Goal: Entertainment & Leisure: Consume media (video, audio)

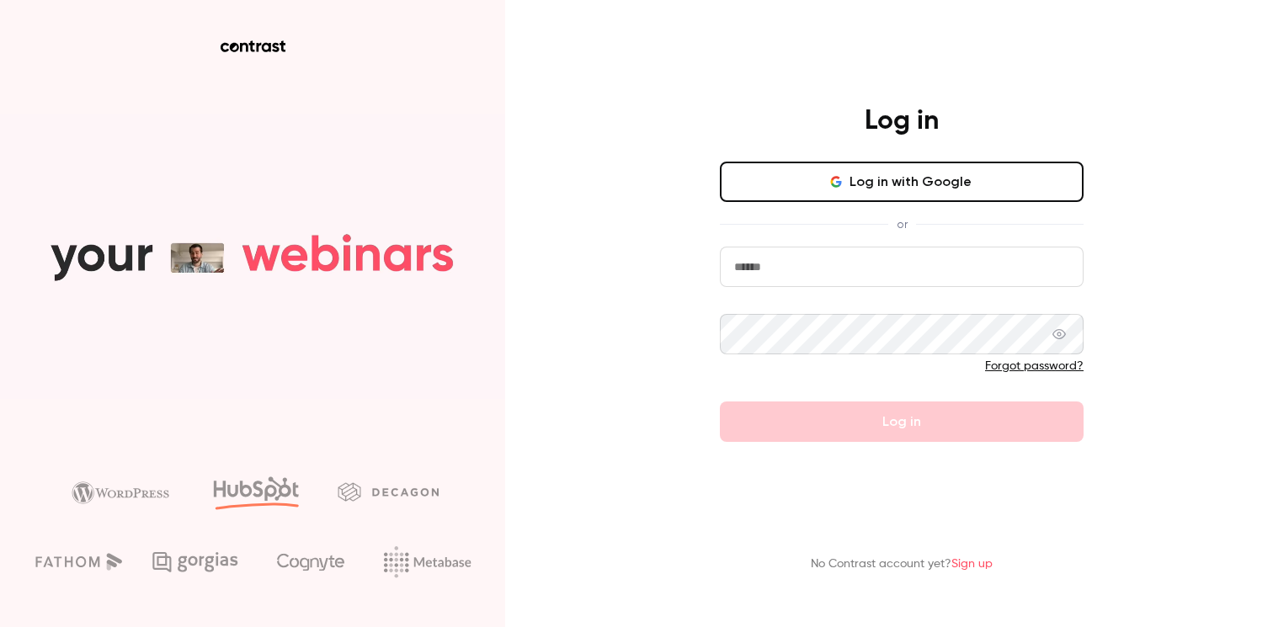
click at [808, 187] on button "Log in with Google" at bounding box center [902, 182] width 364 height 40
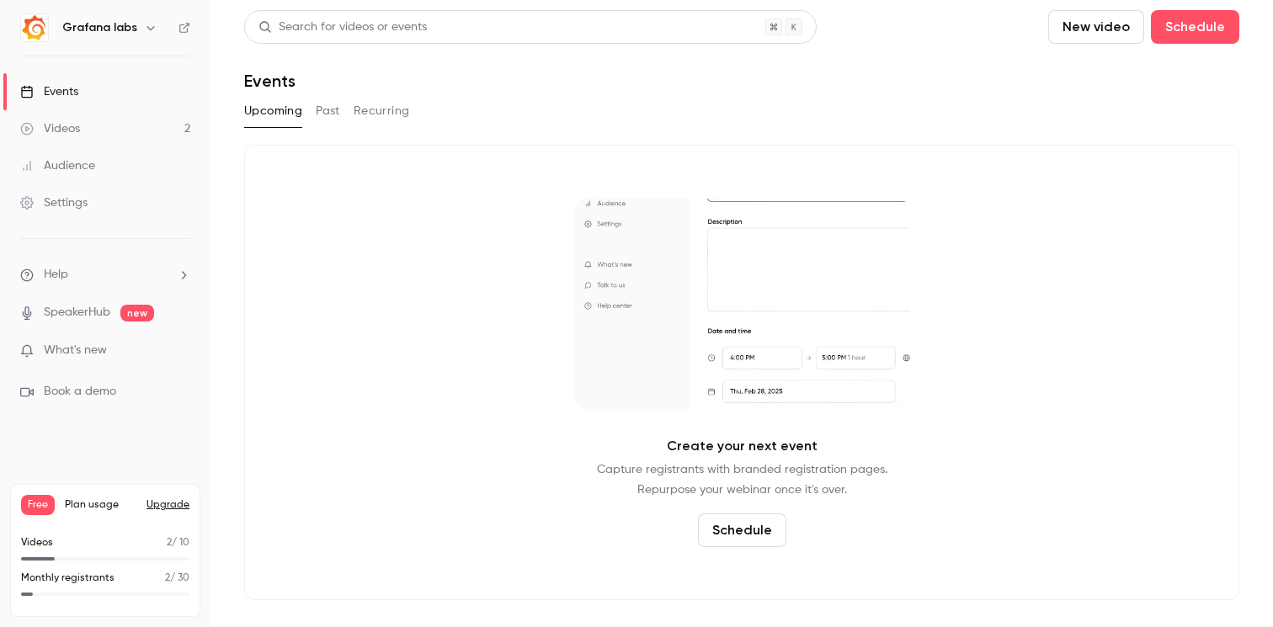
click at [59, 135] on div "Videos" at bounding box center [50, 128] width 60 height 17
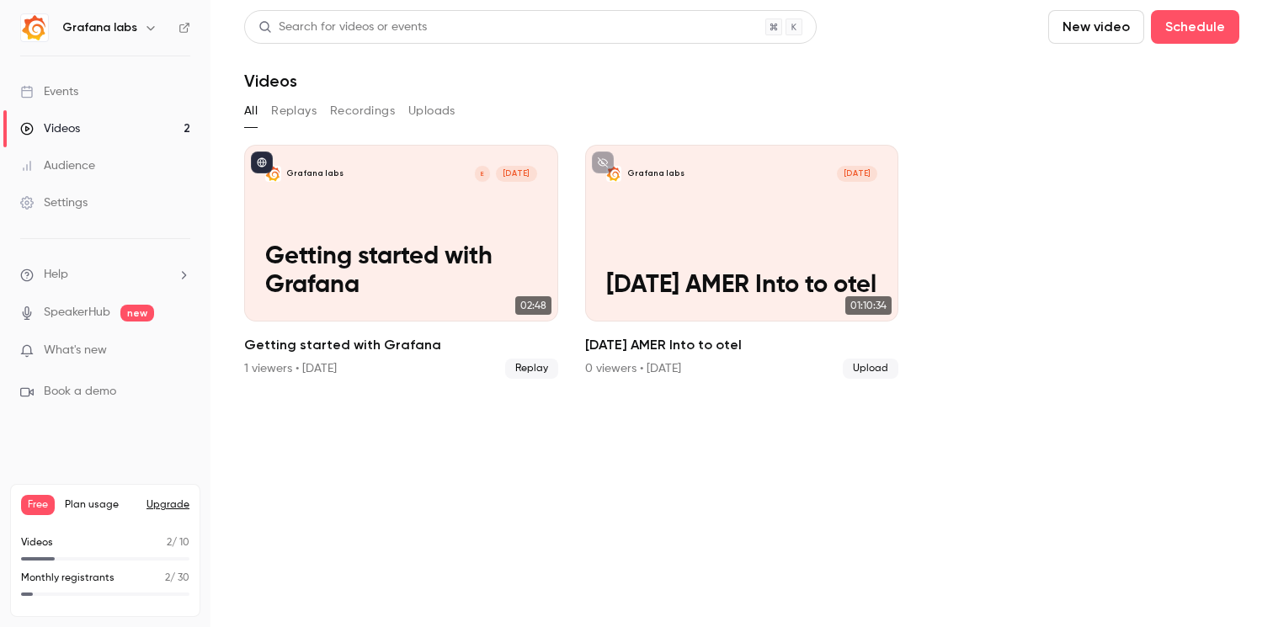
click at [355, 110] on button "Recordings" at bounding box center [362, 111] width 65 height 27
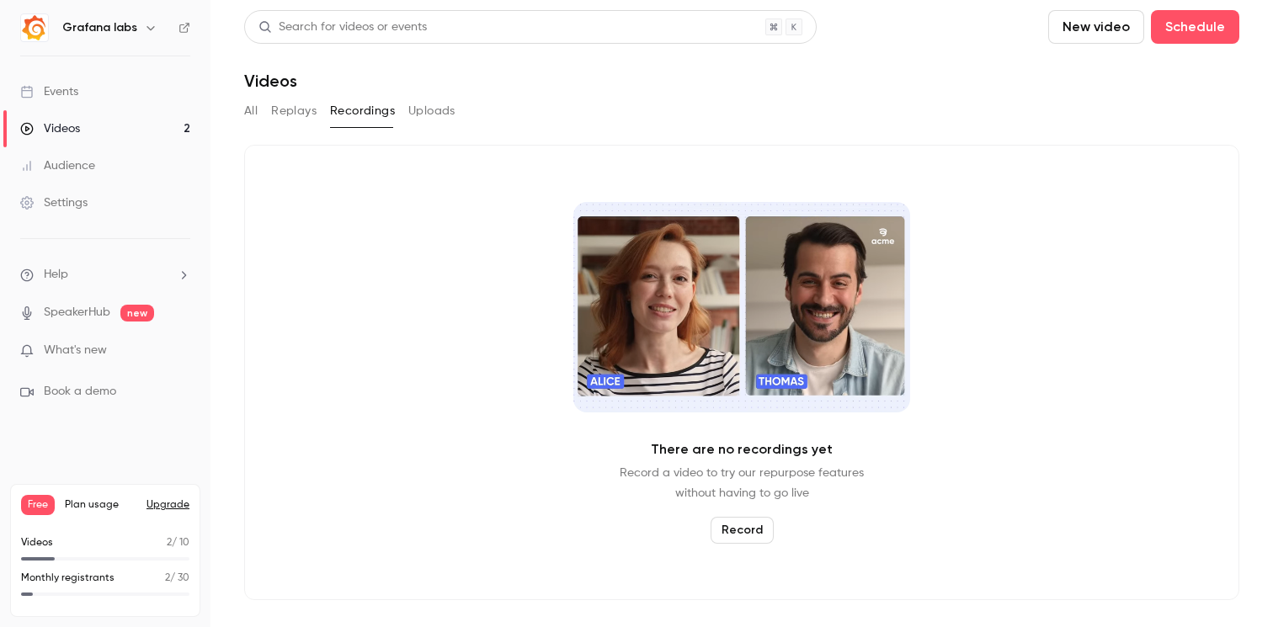
click at [291, 119] on button "Replays" at bounding box center [293, 111] width 45 height 27
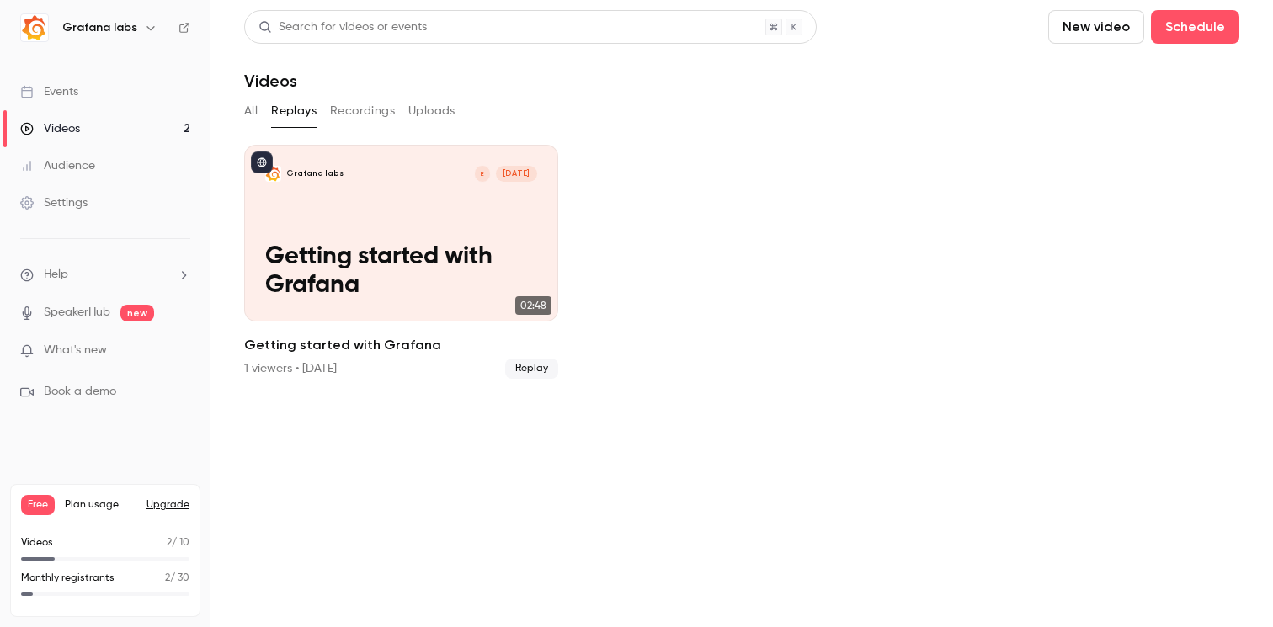
click at [245, 108] on button "All" at bounding box center [250, 111] width 13 height 27
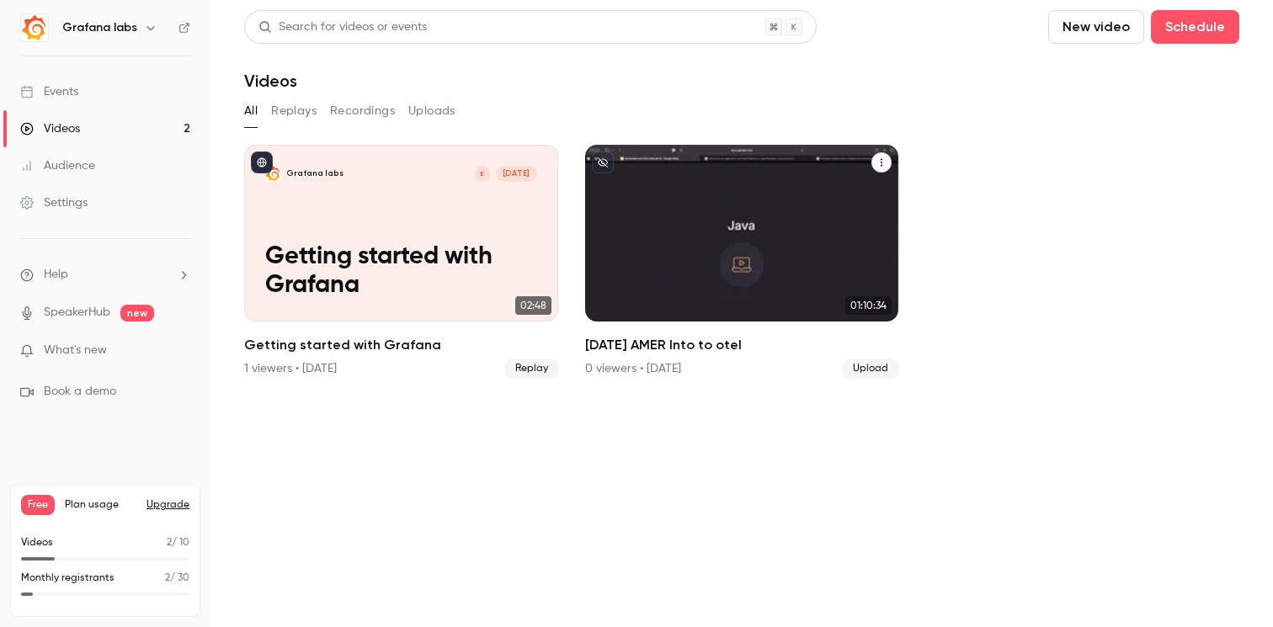
click at [746, 333] on link "Grafana labs [DATE]-08-13 AMER Into to otel 01:10:34 [DATE] AMER Into to otel 0…" at bounding box center [742, 262] width 314 height 234
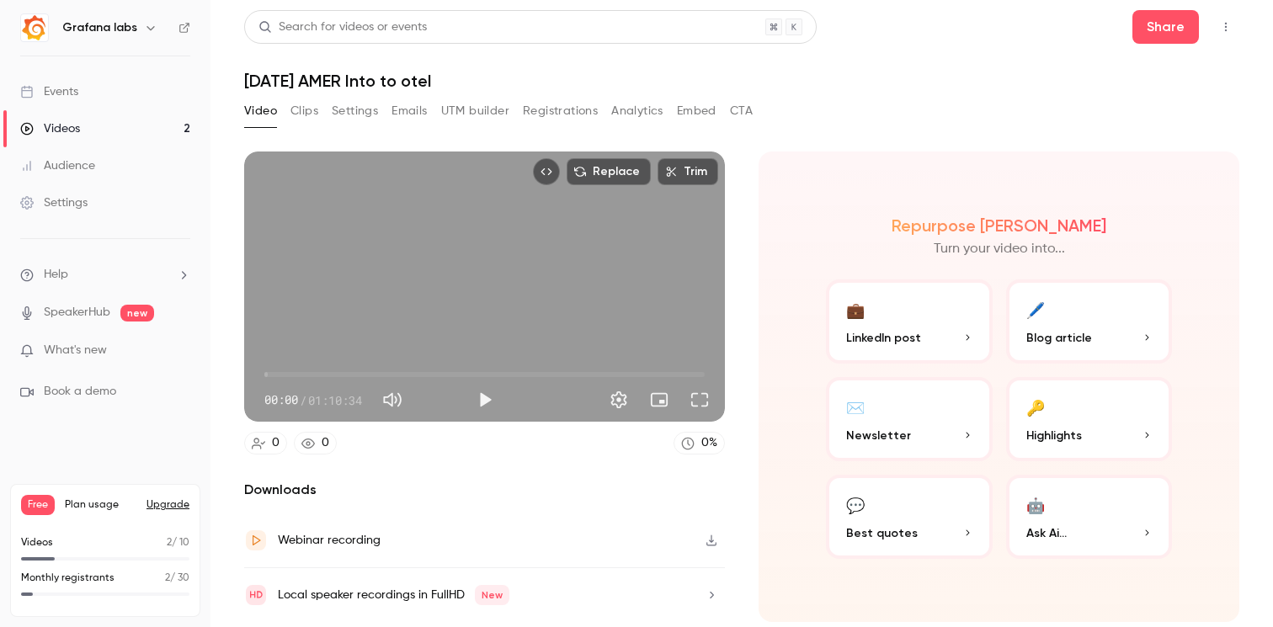
click at [306, 111] on button "Clips" at bounding box center [304, 111] width 28 height 27
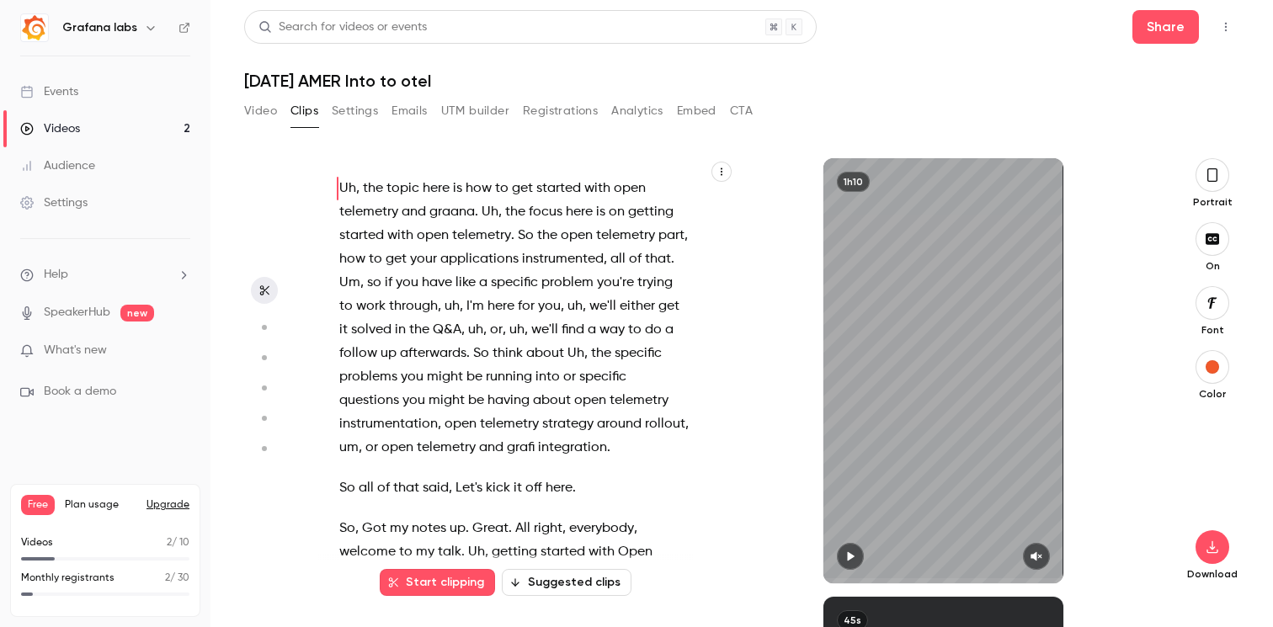
click at [1214, 173] on icon "button" at bounding box center [1211, 175] width 13 height 19
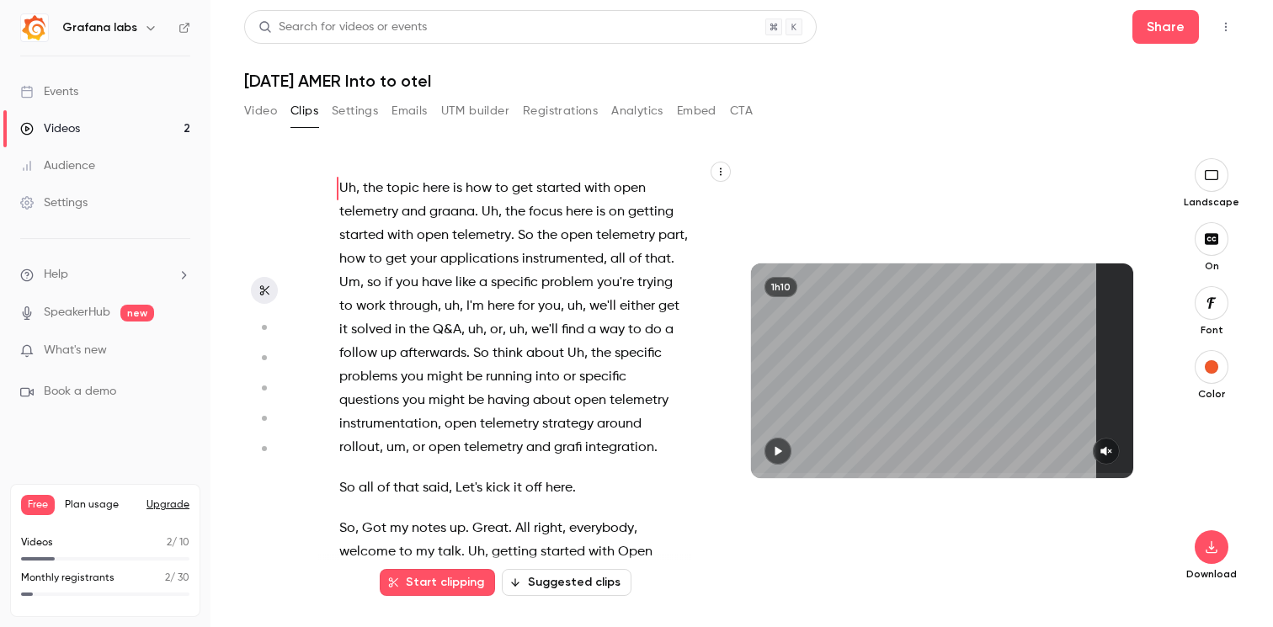
click at [1213, 185] on button "button" at bounding box center [1211, 175] width 34 height 34
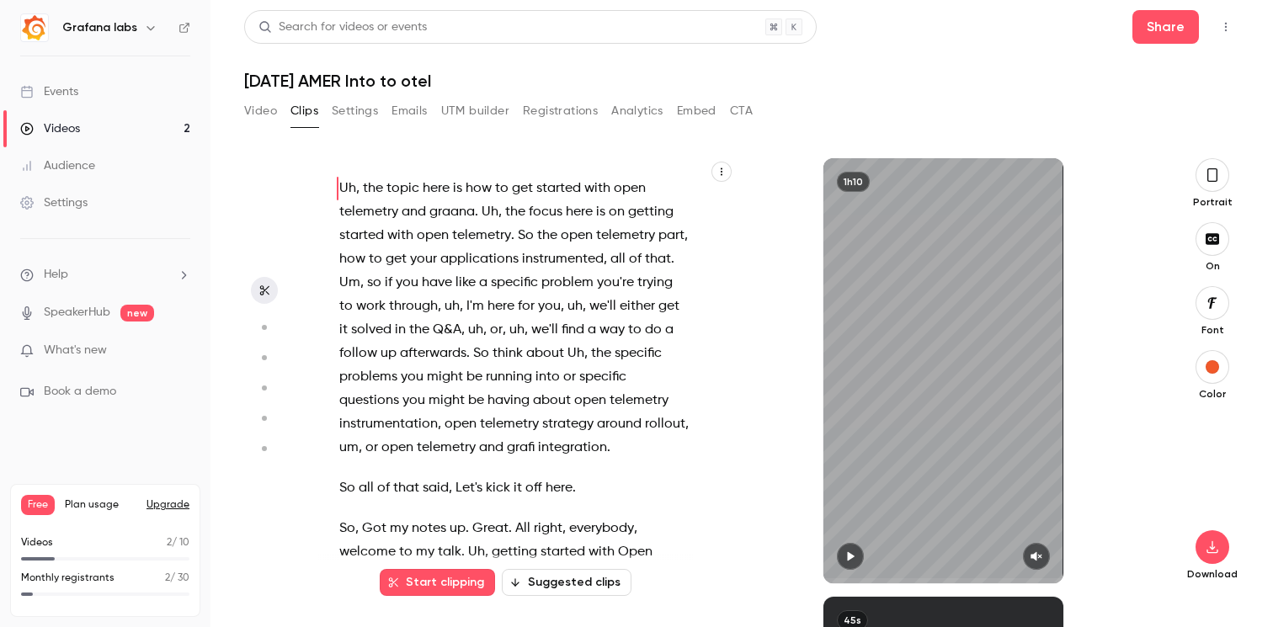
click at [1213, 185] on button "button" at bounding box center [1212, 175] width 34 height 34
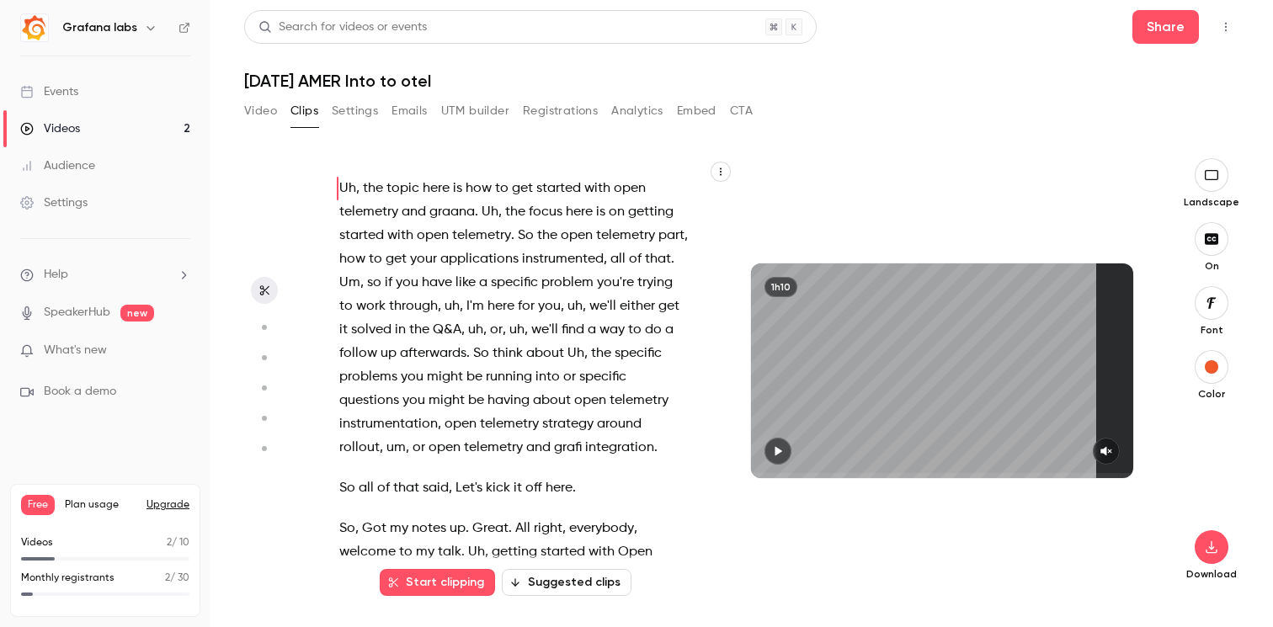
click at [588, 586] on button "Suggested clips" at bounding box center [567, 582] width 130 height 27
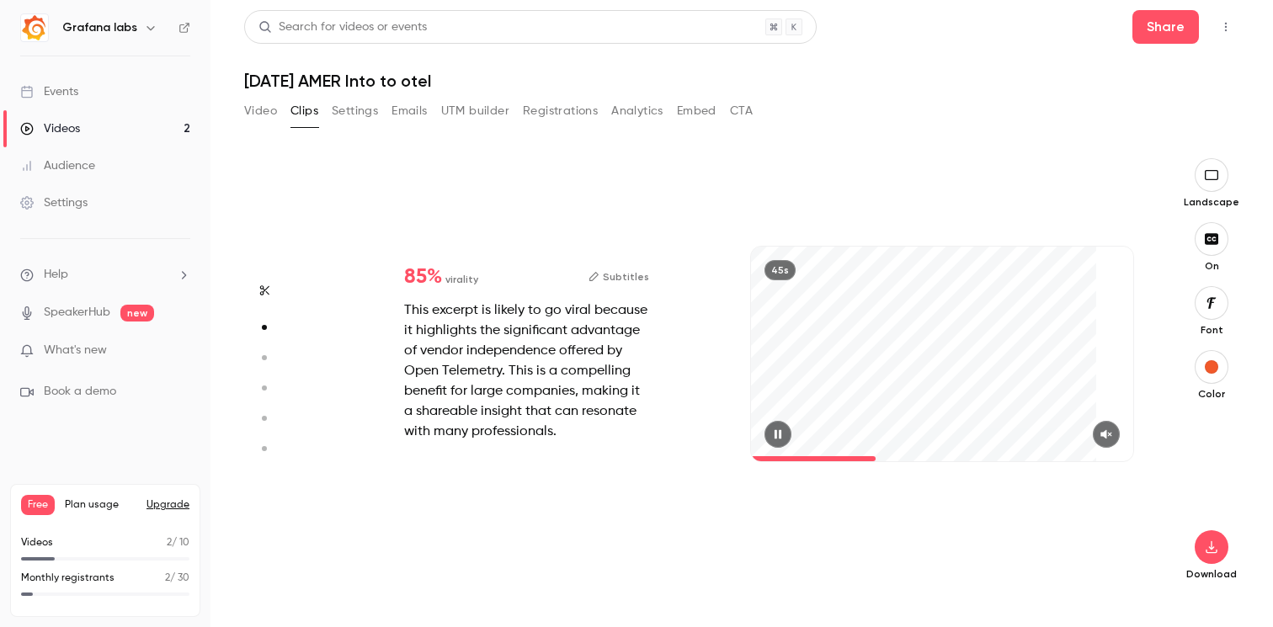
scroll to position [438, 0]
type input "*"
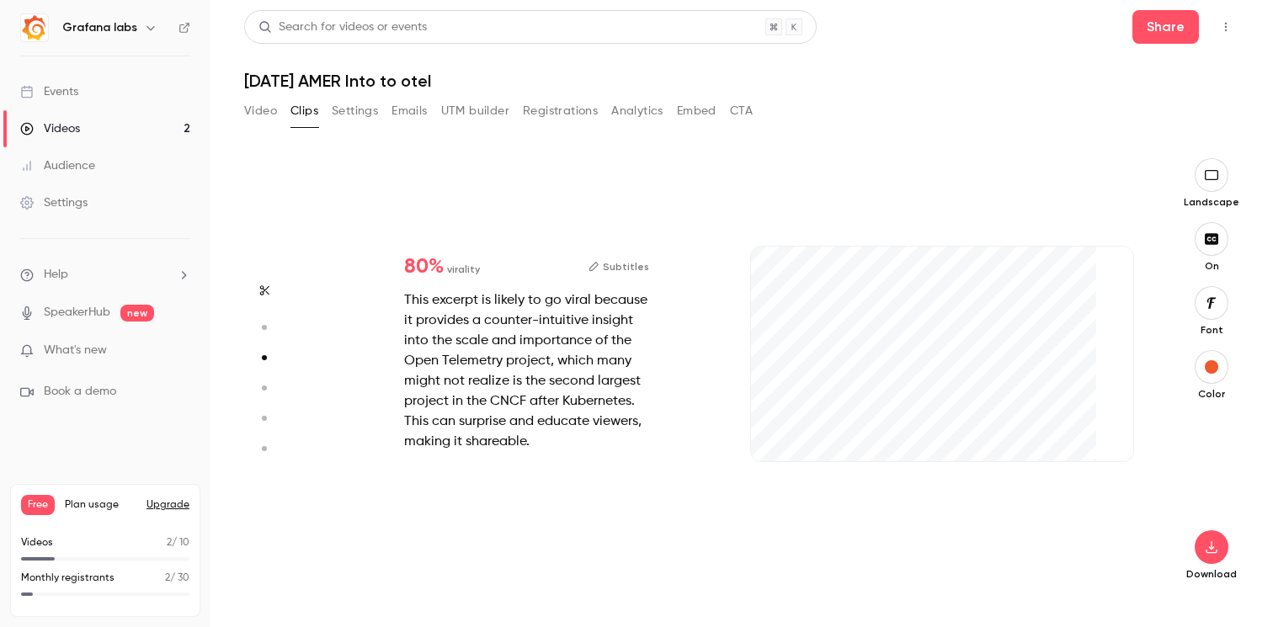
scroll to position [877, 0]
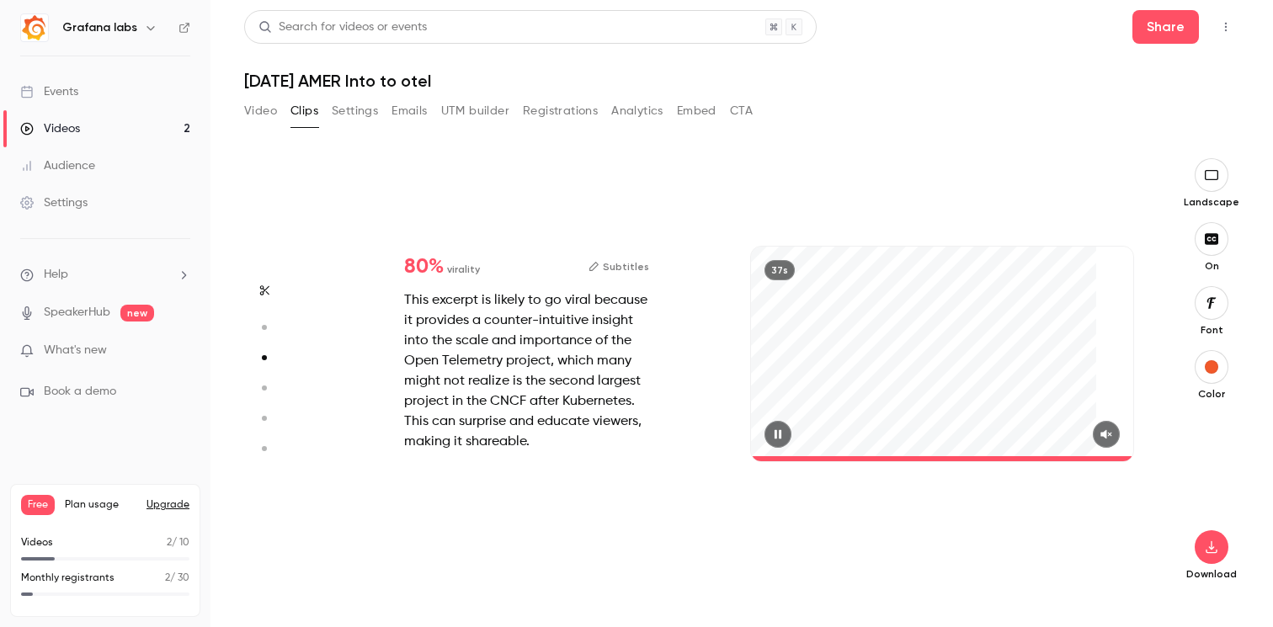
type input "*"
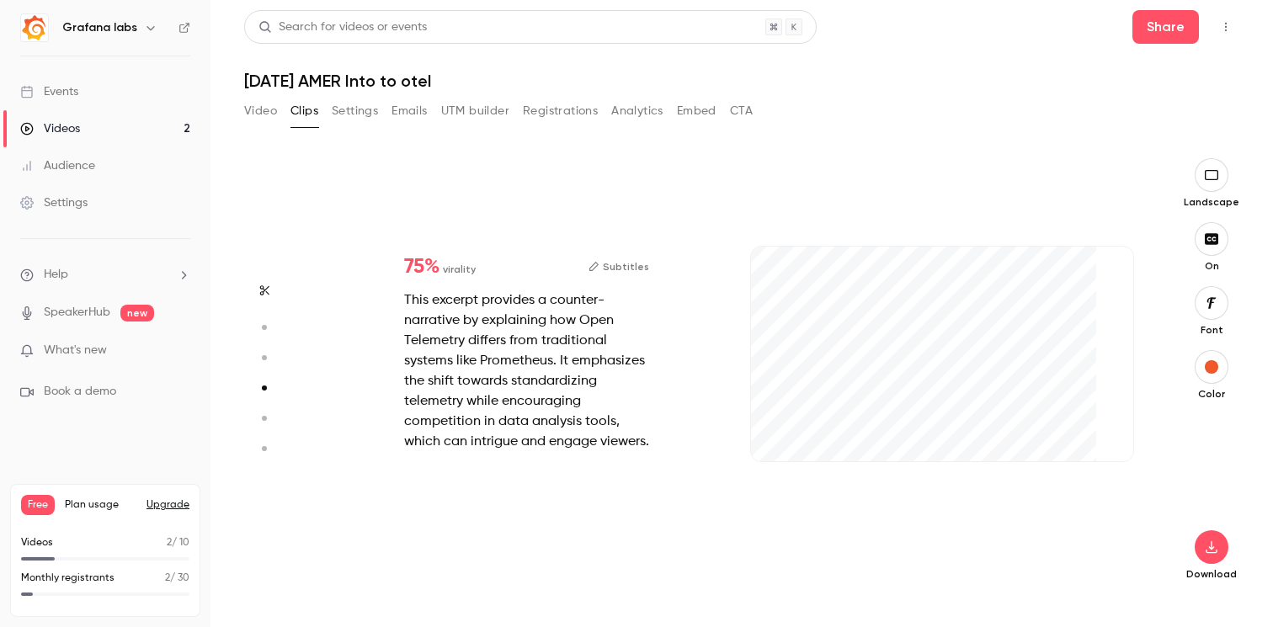
scroll to position [1315, 0]
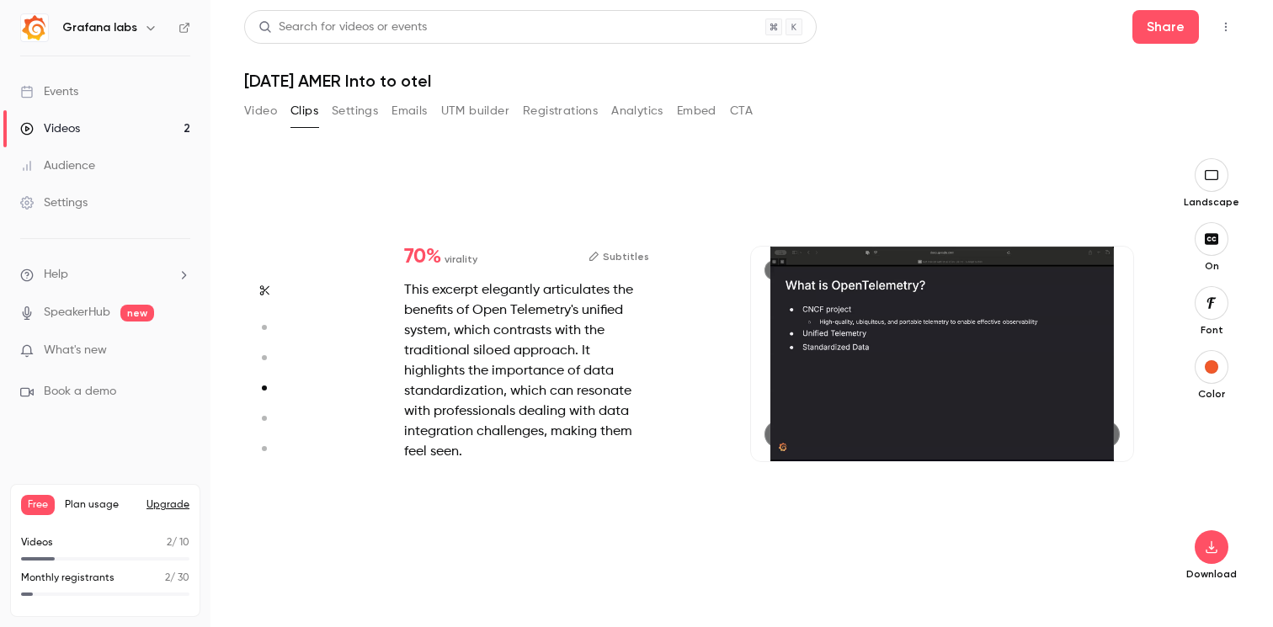
type input "*"
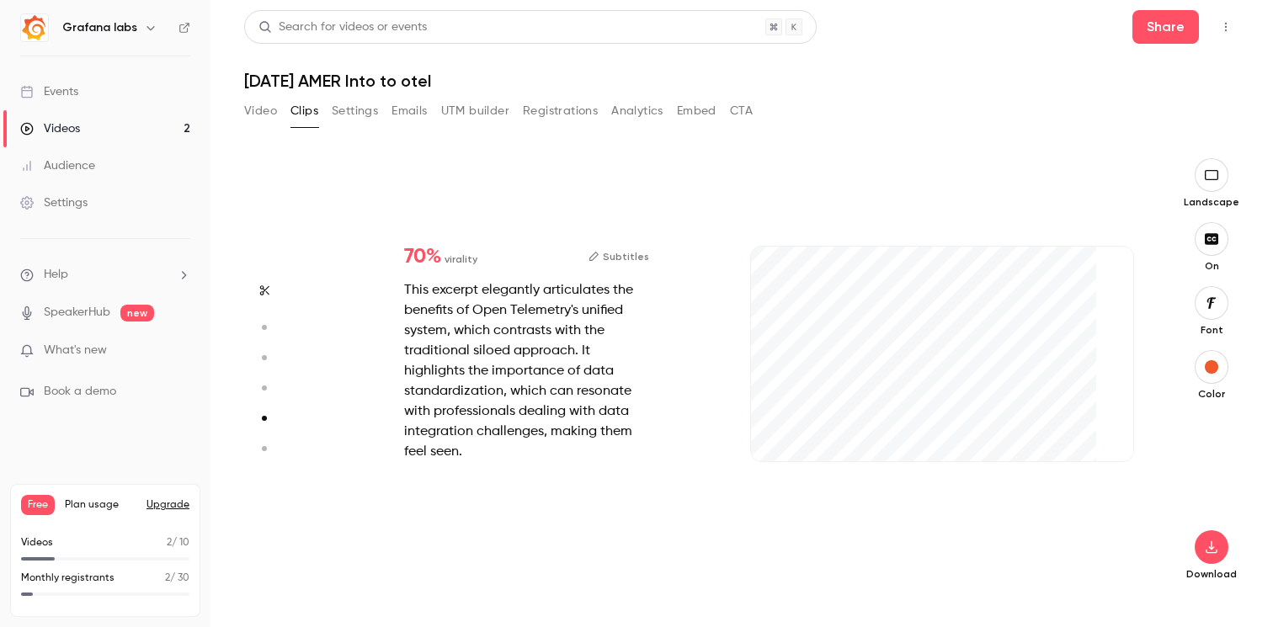
scroll to position [1754, 0]
type input "*"
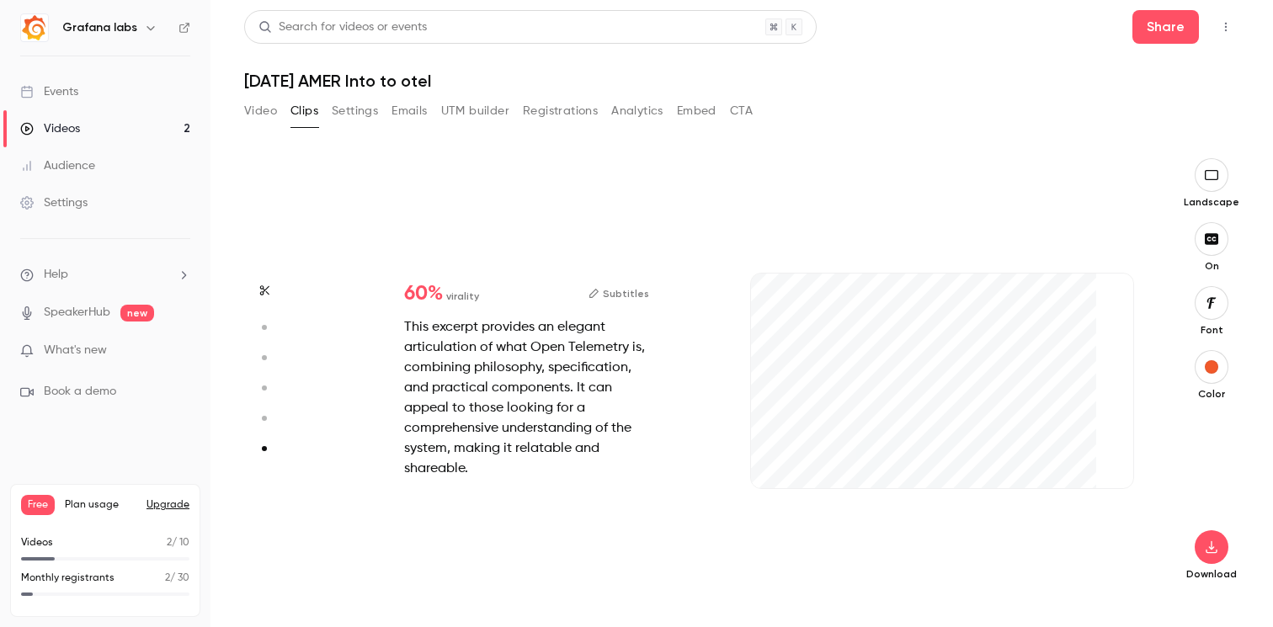
scroll to position [2166, 0]
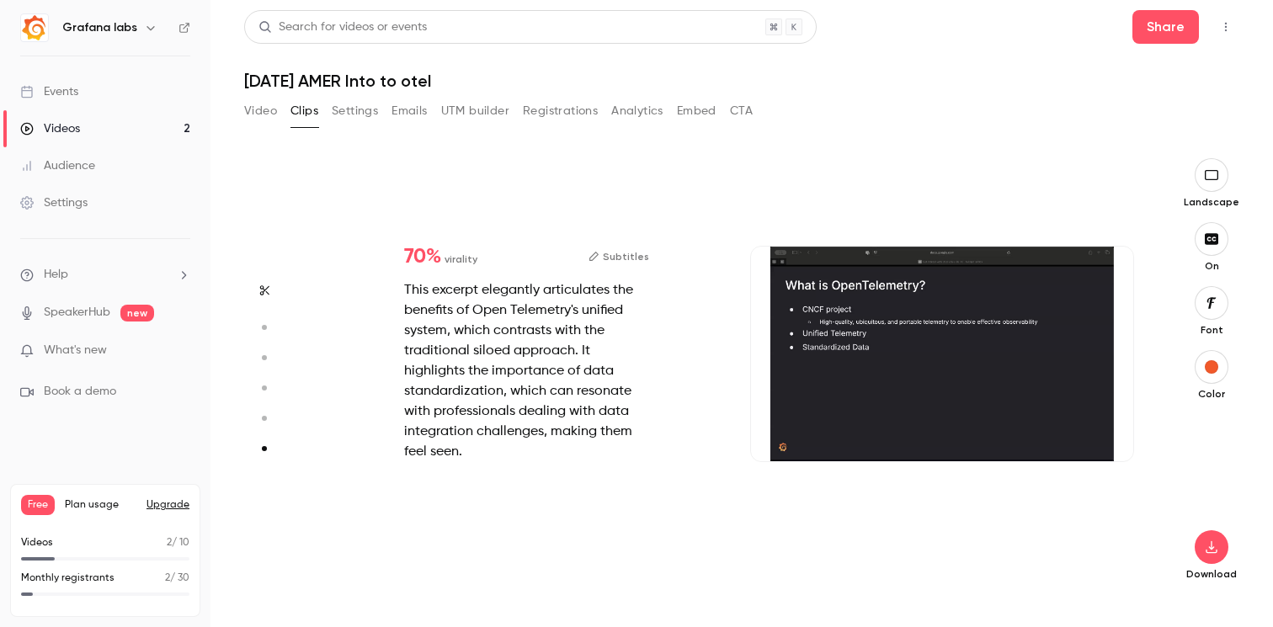
type input "*"
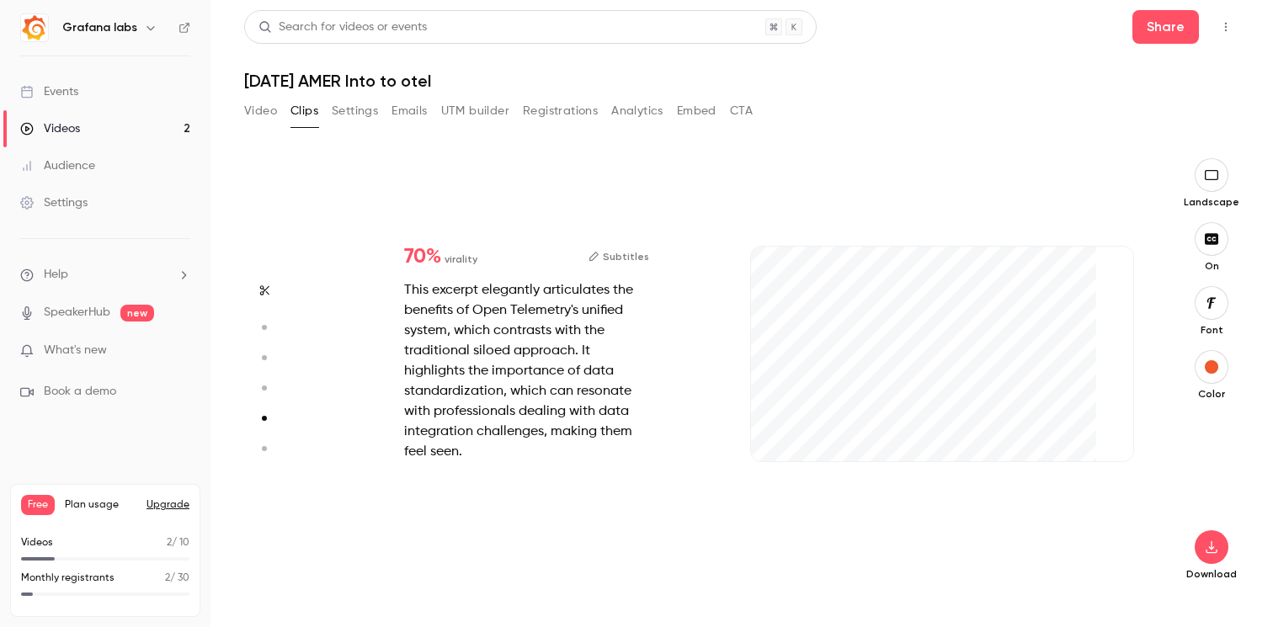
type input "*"
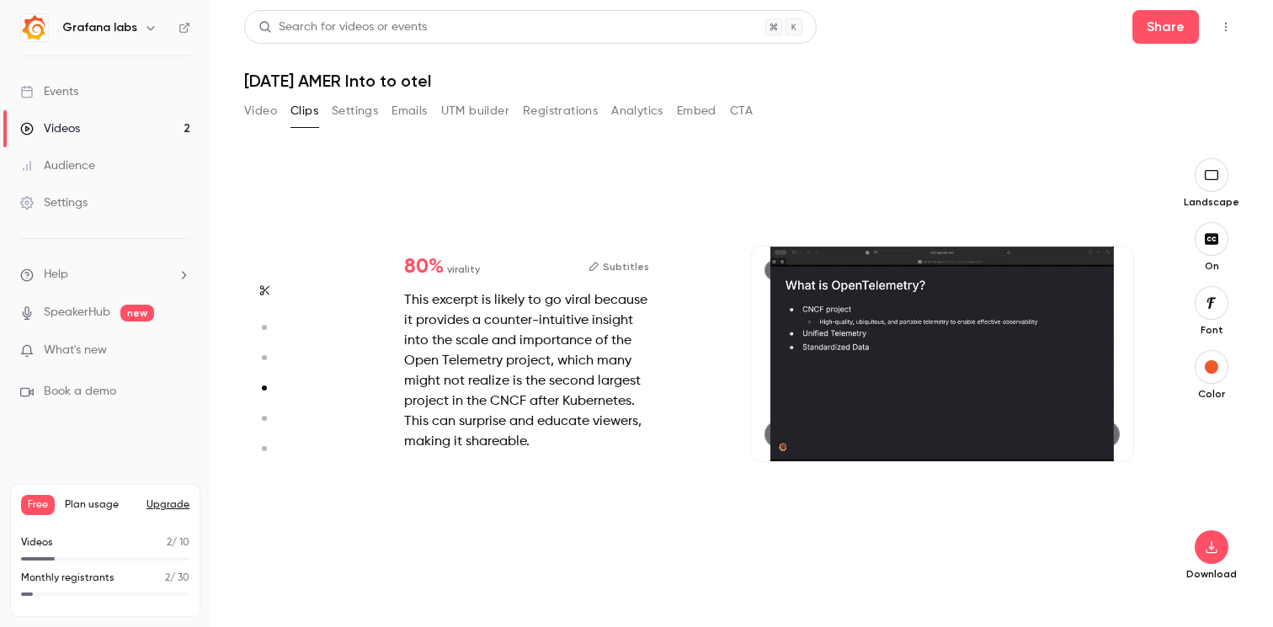
type input "*"
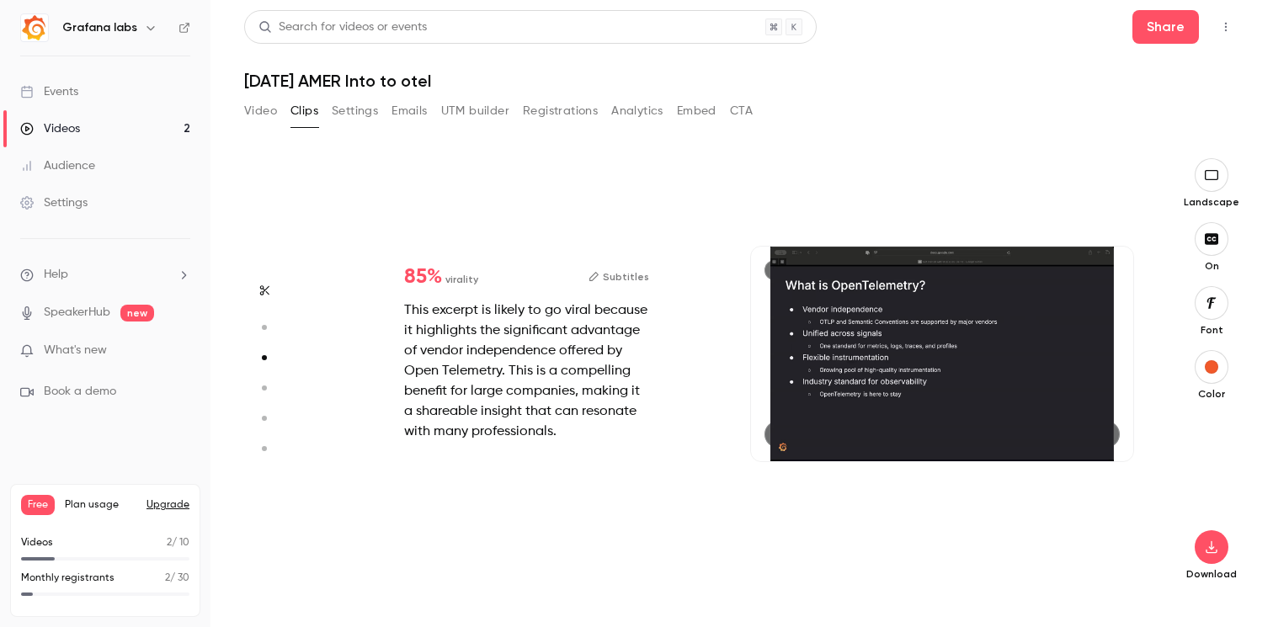
type input "*"
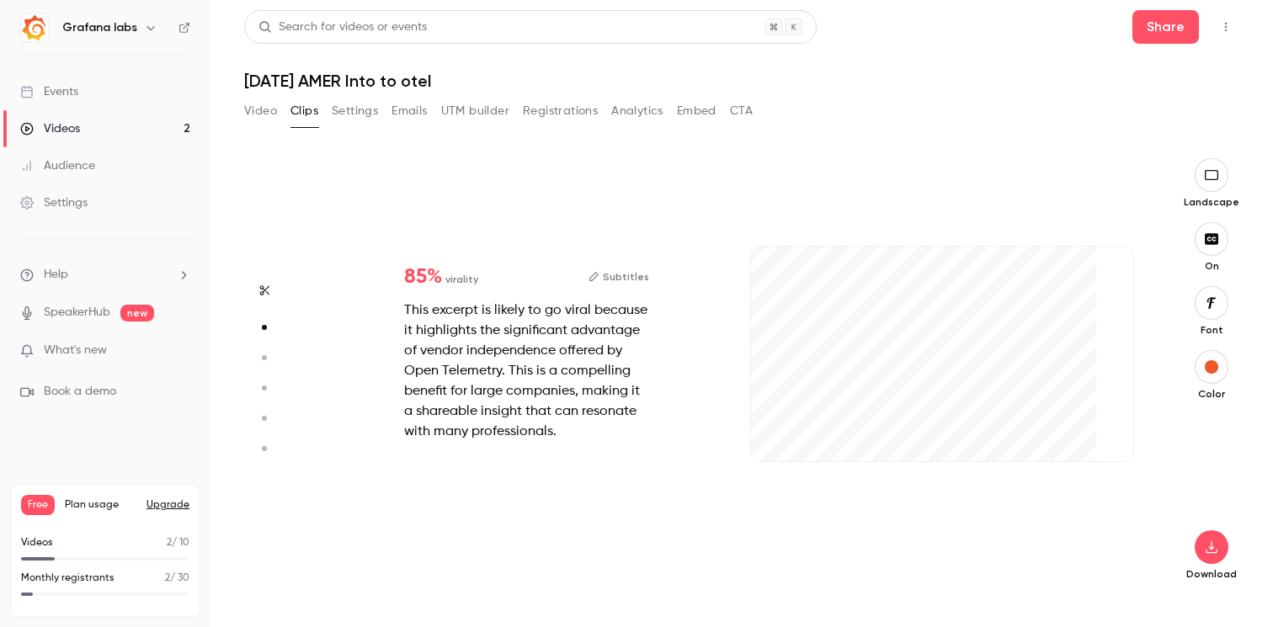
scroll to position [193, 0]
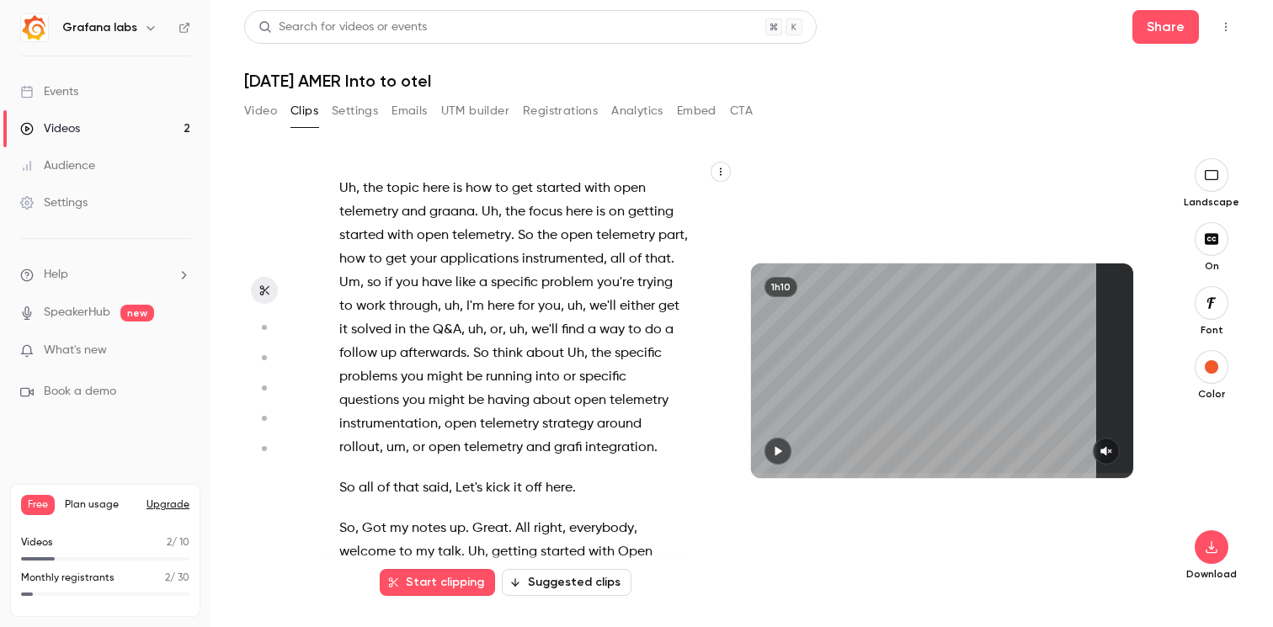
type input "*"
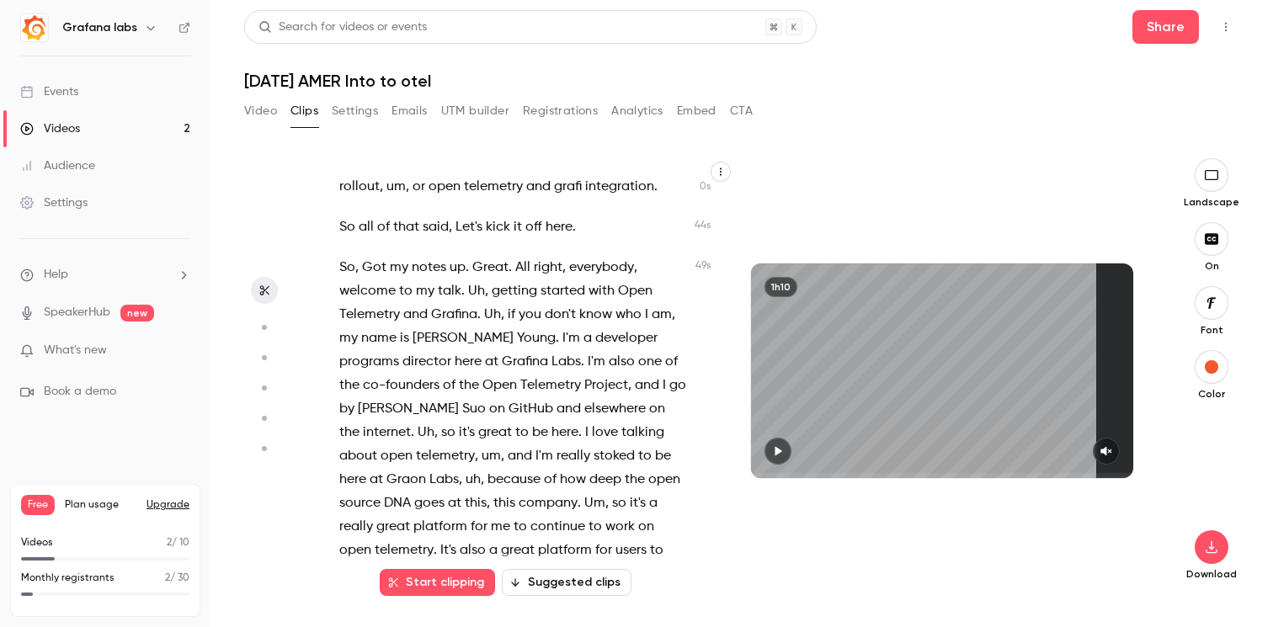
scroll to position [0, 0]
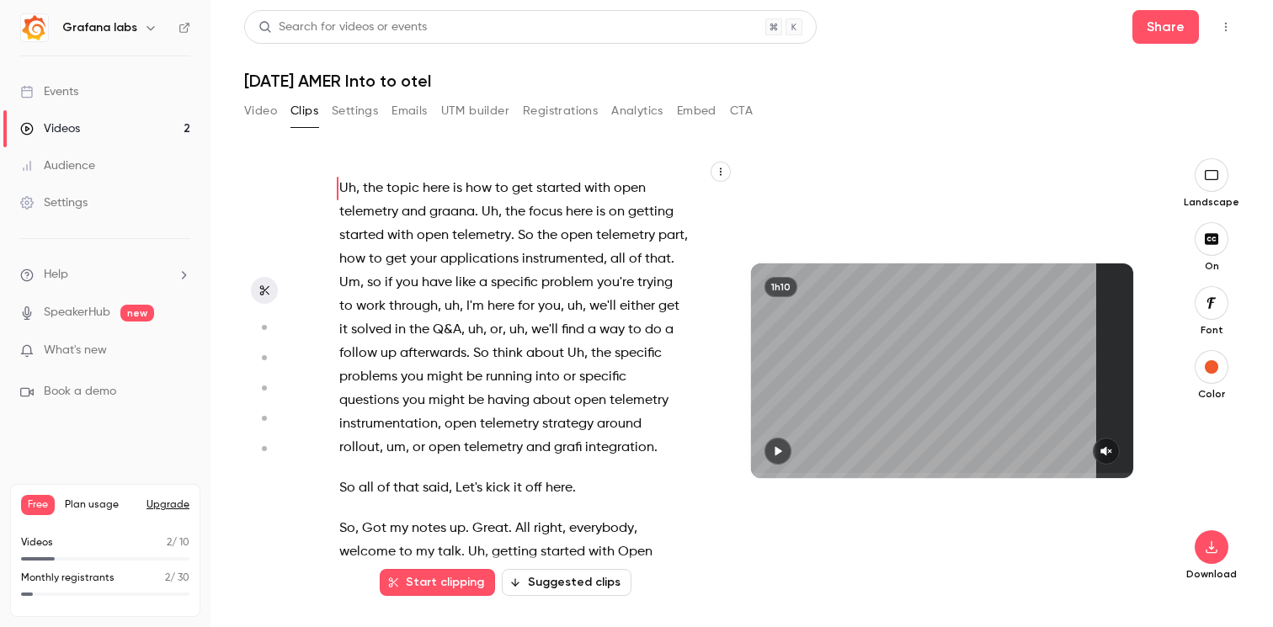
click at [254, 109] on button "Video" at bounding box center [260, 111] width 33 height 27
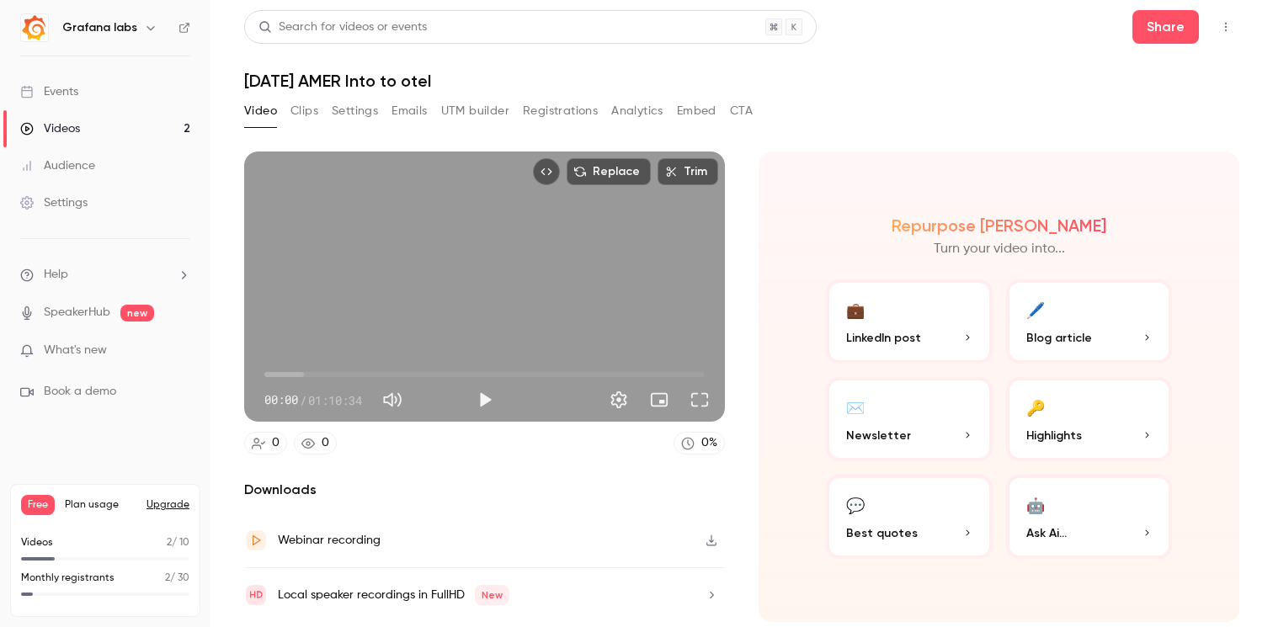
click at [74, 134] on div "Videos" at bounding box center [50, 128] width 60 height 17
